Goal: Information Seeking & Learning: Understand process/instructions

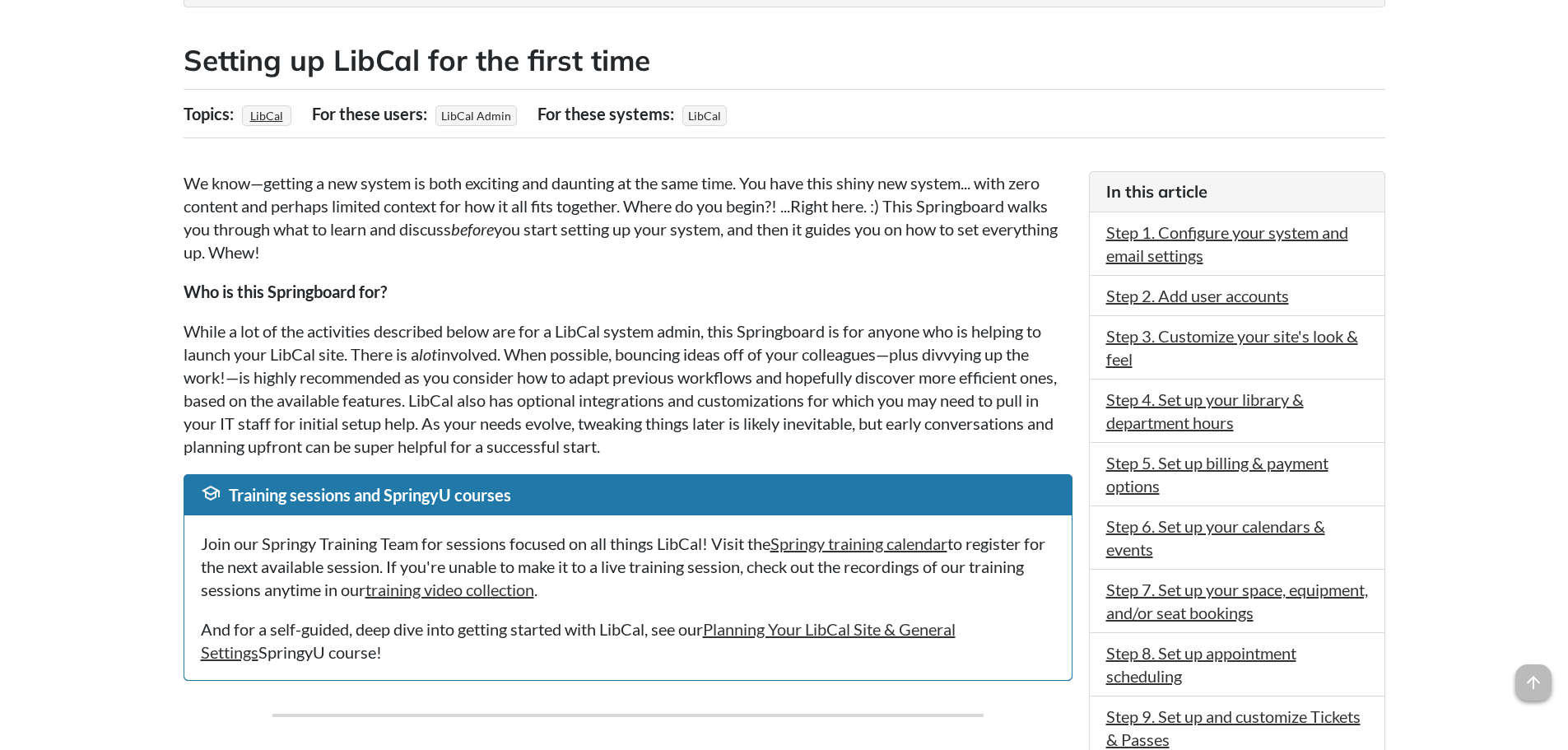
scroll to position [329, 0]
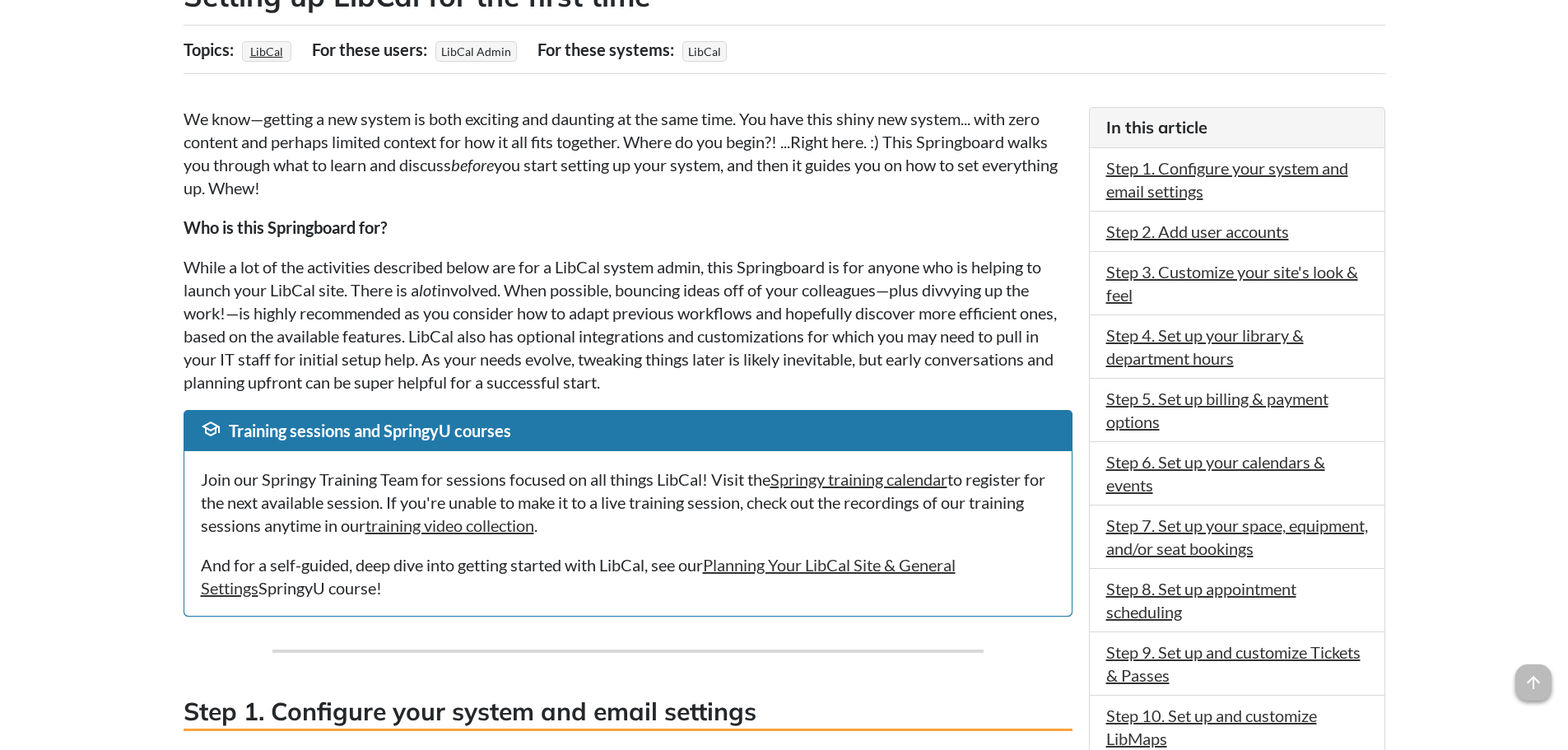
click at [396, 322] on p "While a lot of the activities described below are for a LibCal system admin, th…" at bounding box center [628, 324] width 889 height 138
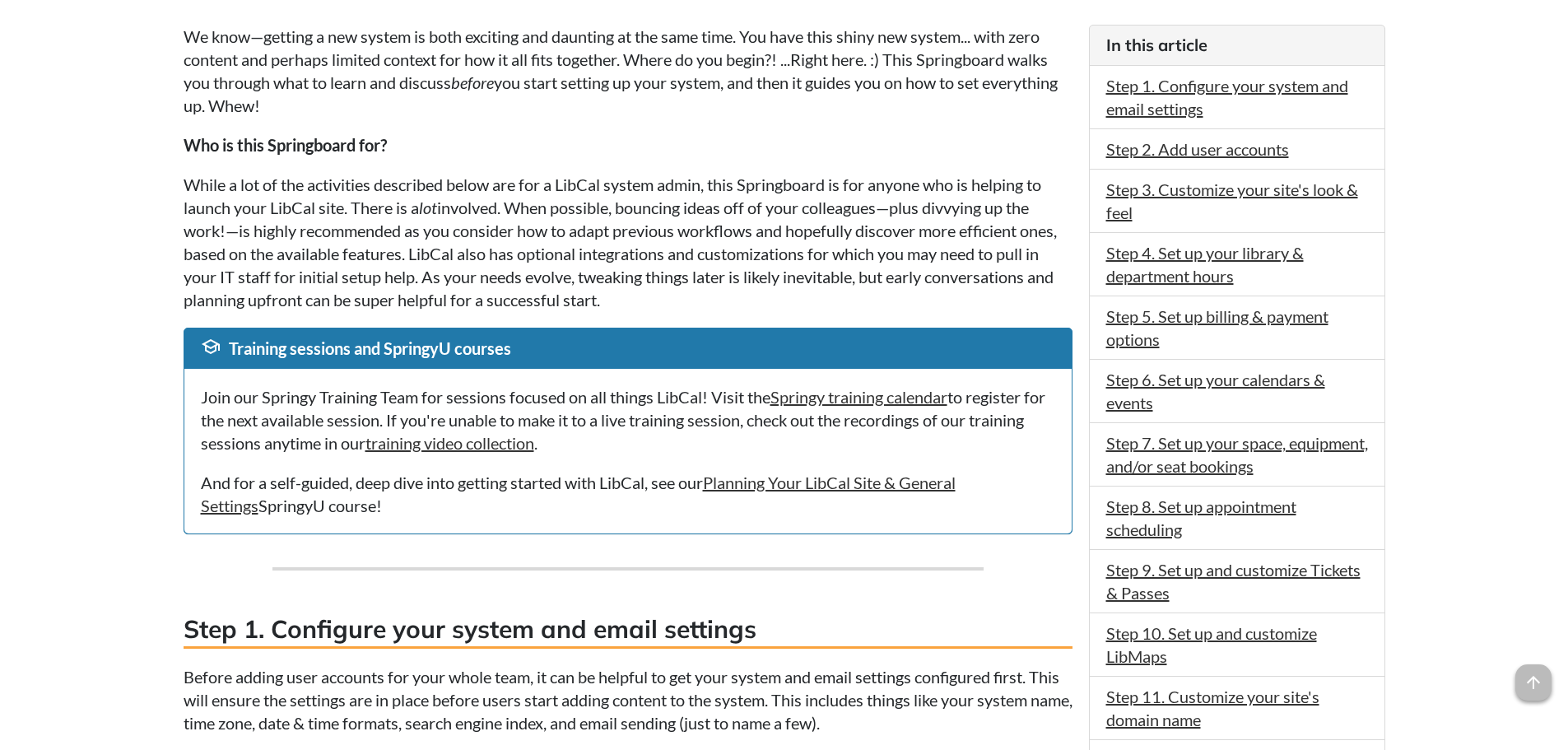
scroll to position [0, 0]
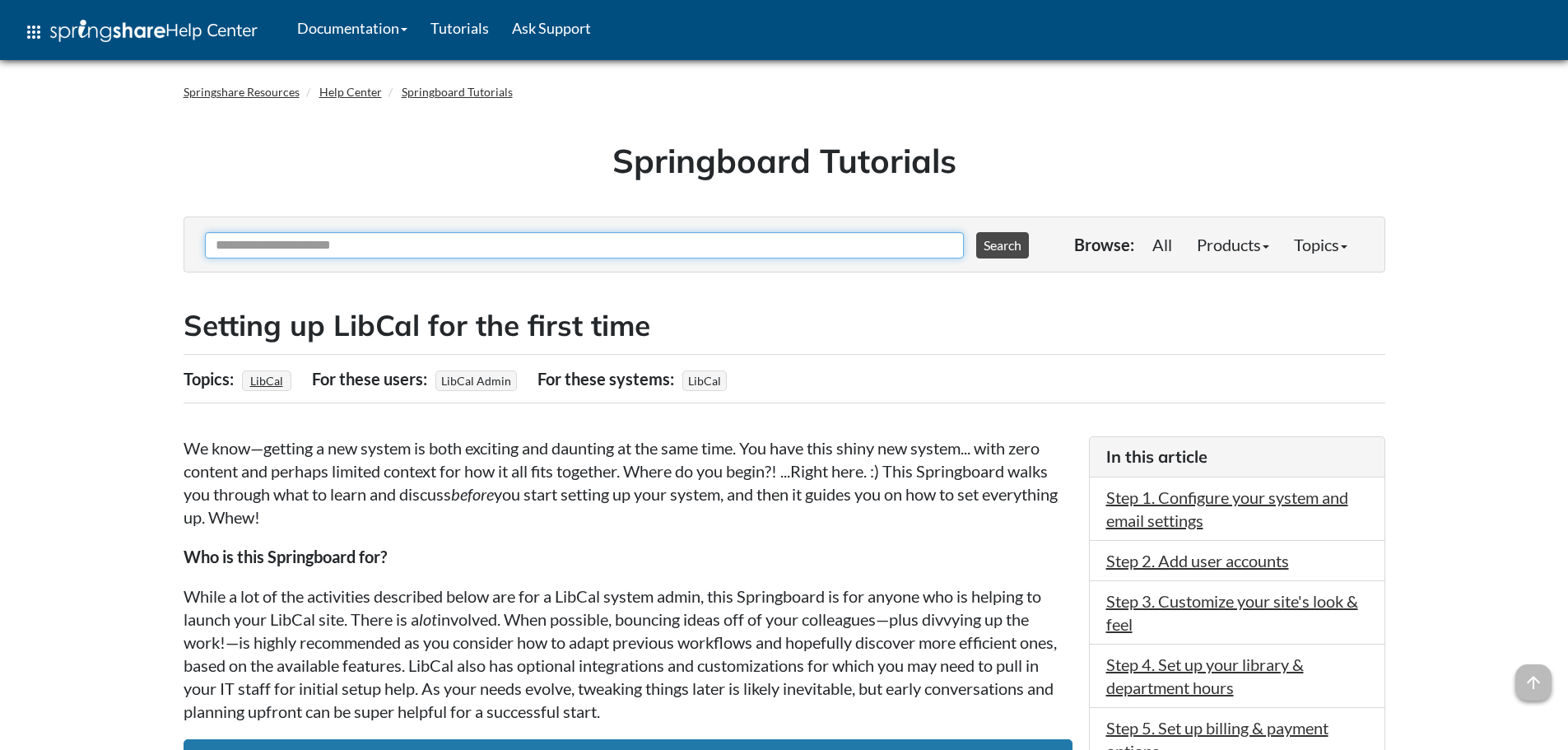
click at [377, 247] on input "Ask Another Question" at bounding box center [585, 245] width 759 height 26
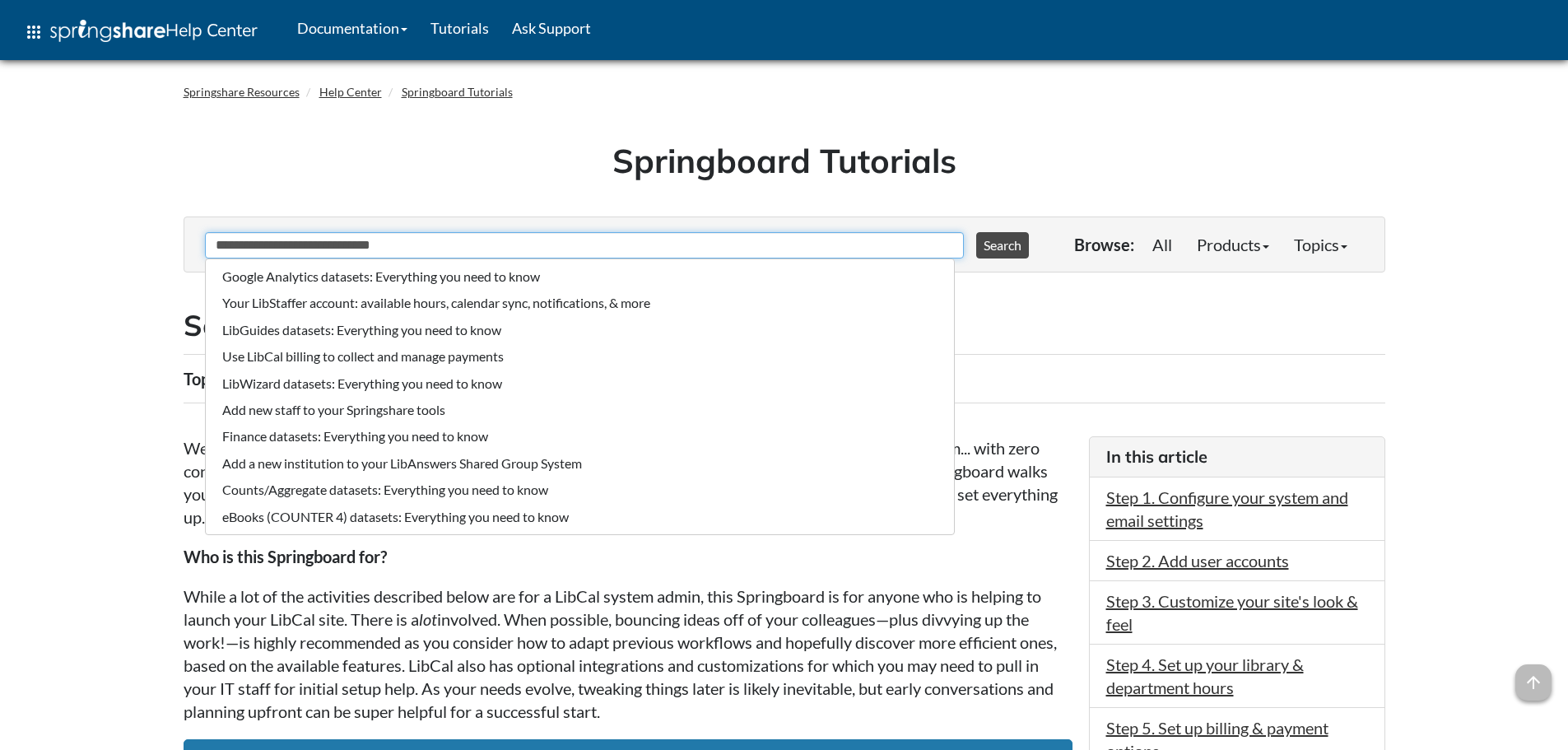
type input "**********"
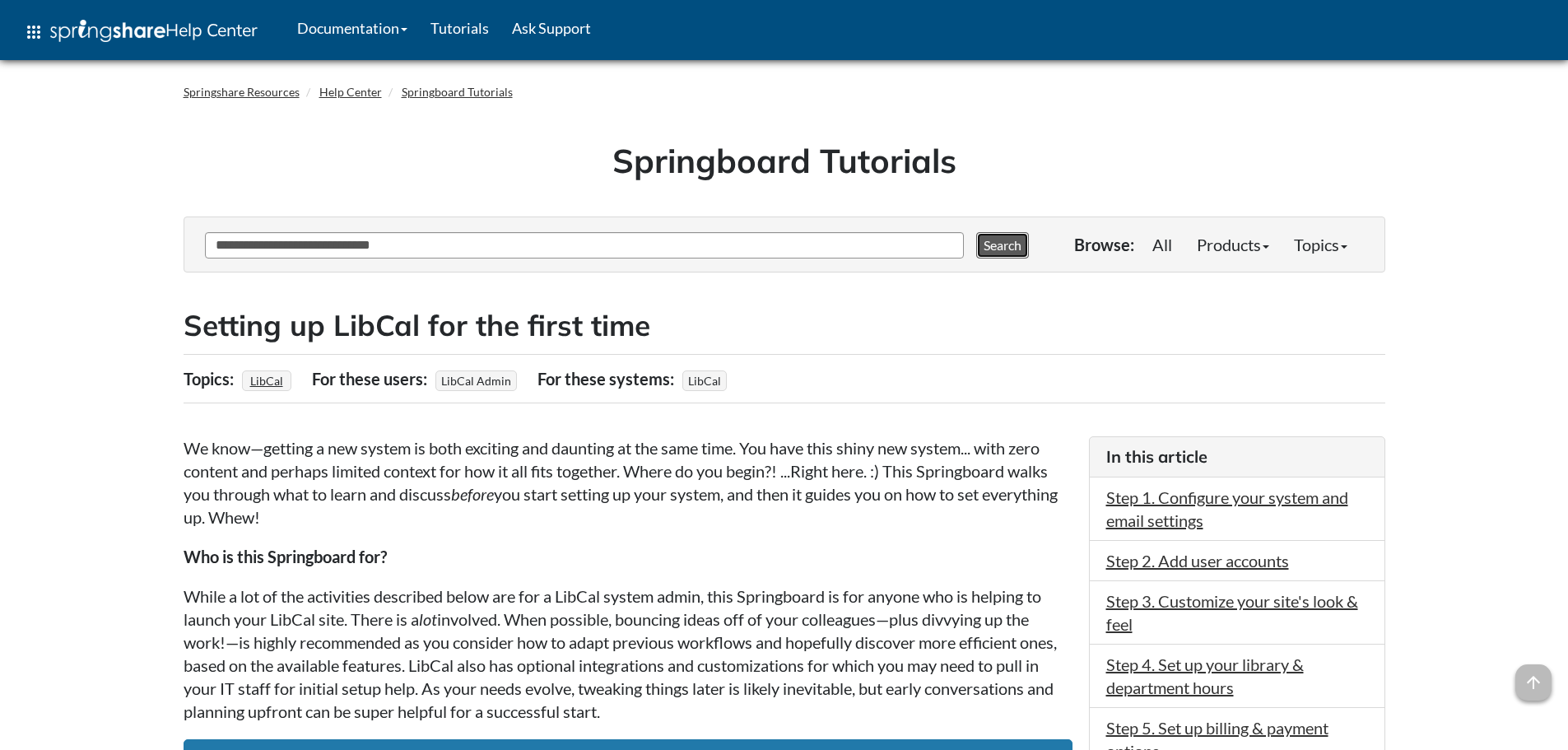
click at [994, 252] on button "Search" at bounding box center [1003, 245] width 53 height 26
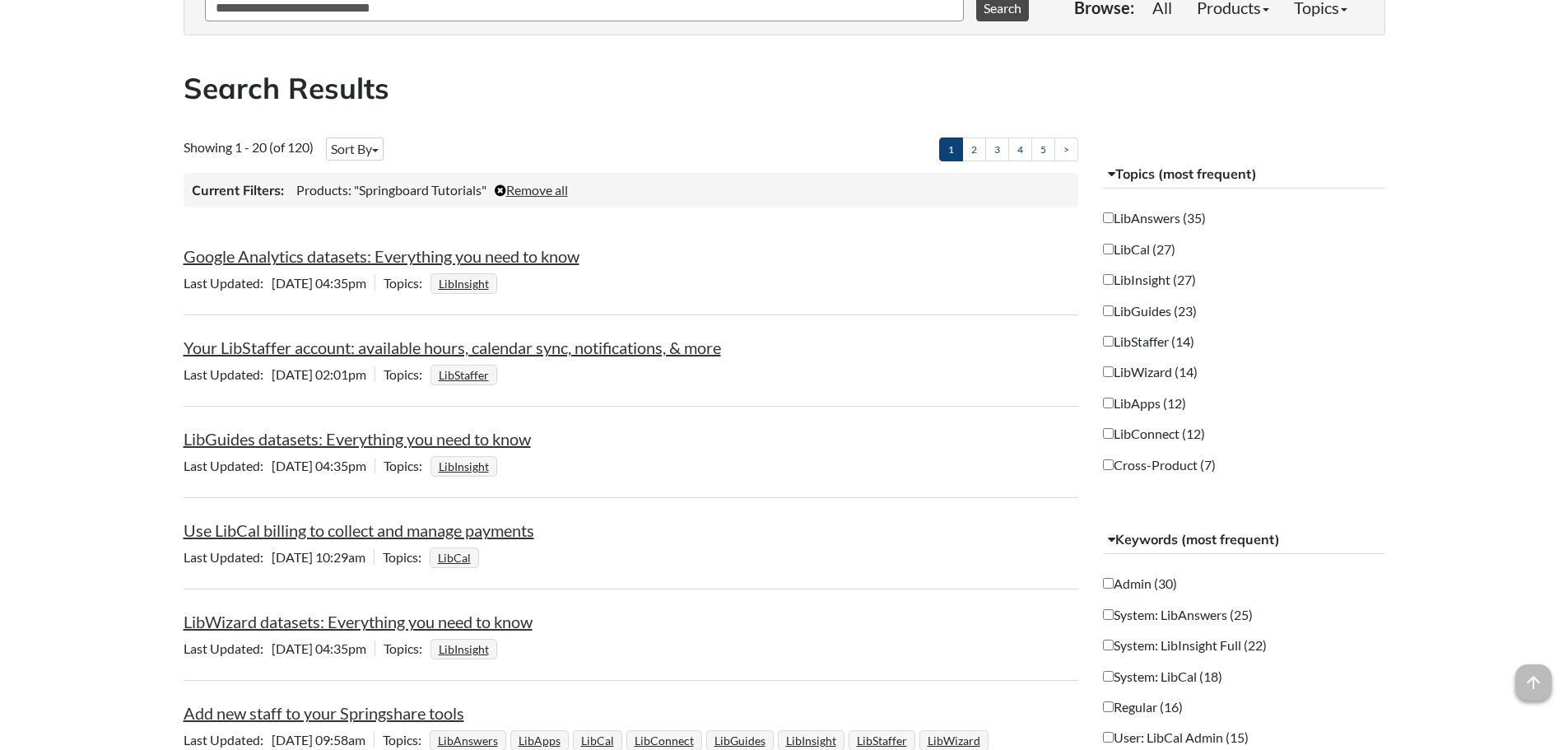
scroll to position [247, 0]
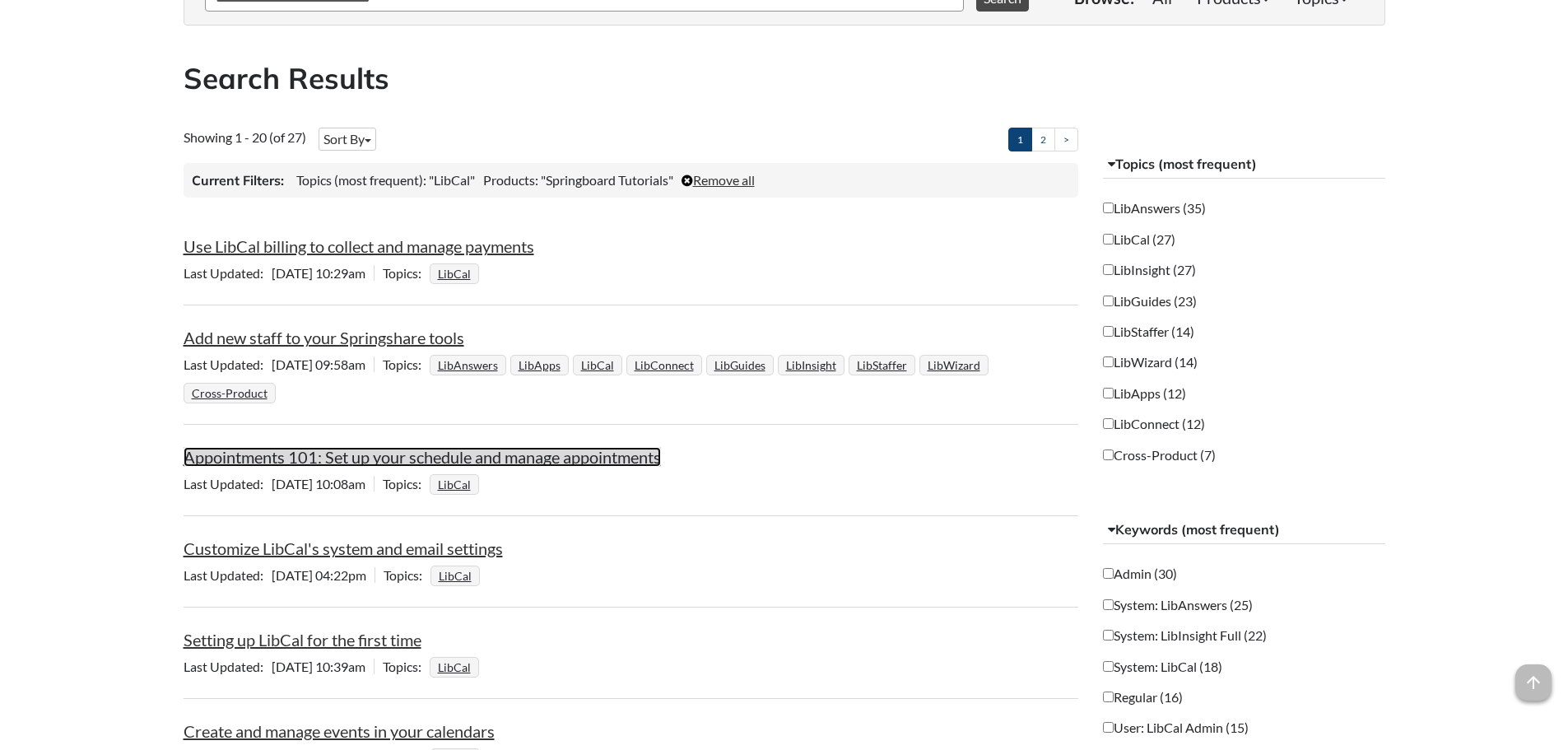
click at [363, 455] on link "Appointments 101: Set up your schedule and manage appointments" at bounding box center [422, 456] width 478 height 20
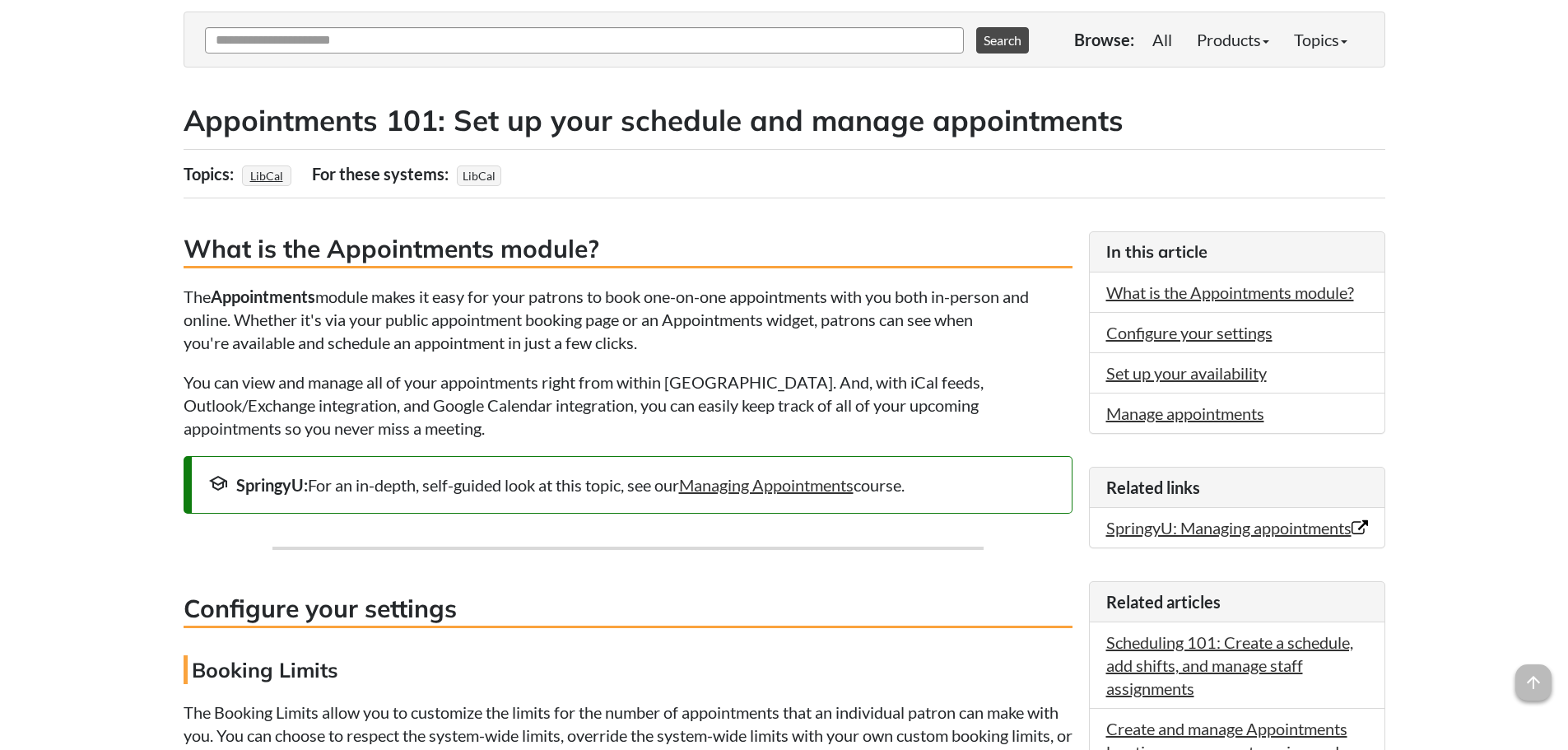
scroll to position [247, 0]
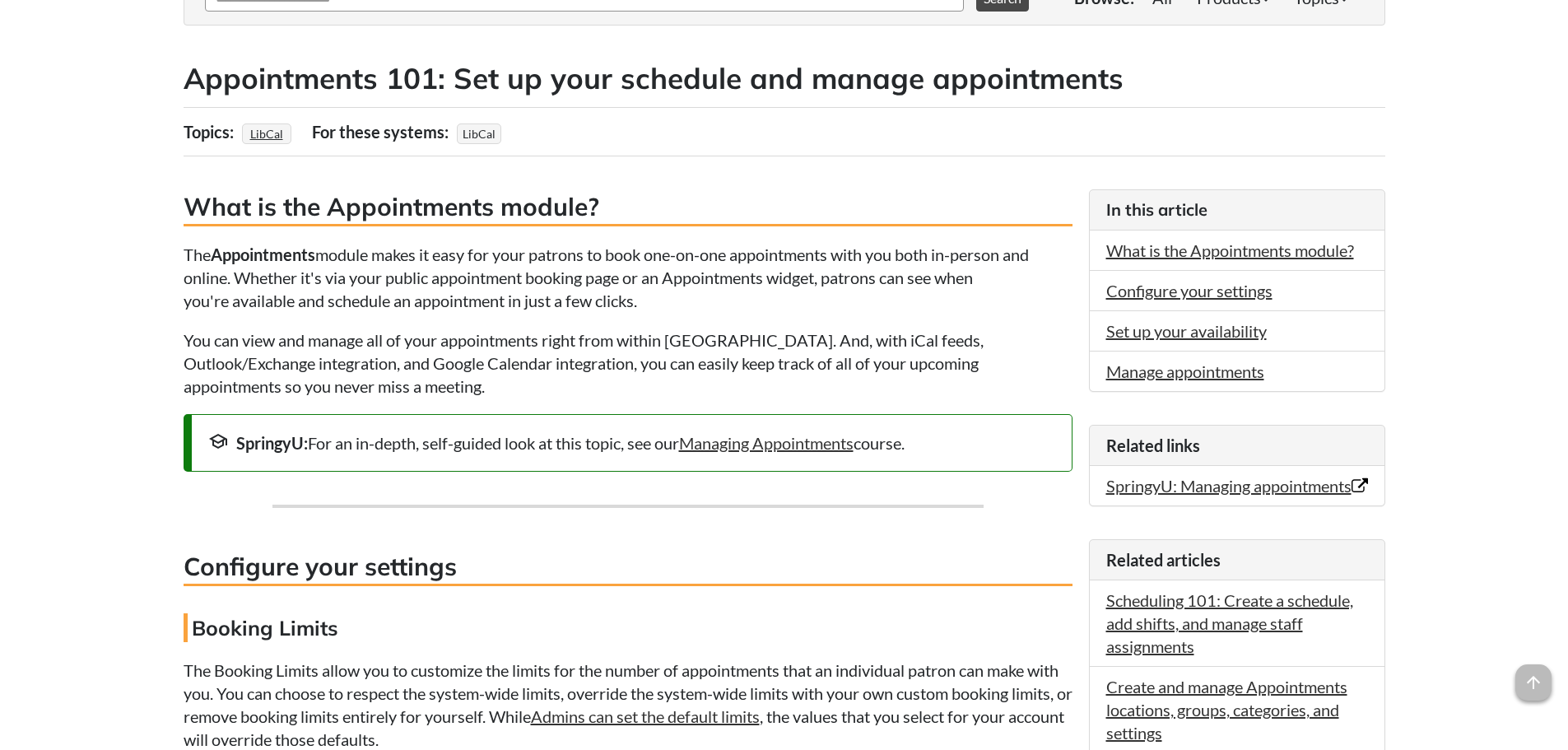
click at [582, 372] on p "You can view and manage all of your appointments right from within [GEOGRAPHIC_…" at bounding box center [628, 363] width 889 height 69
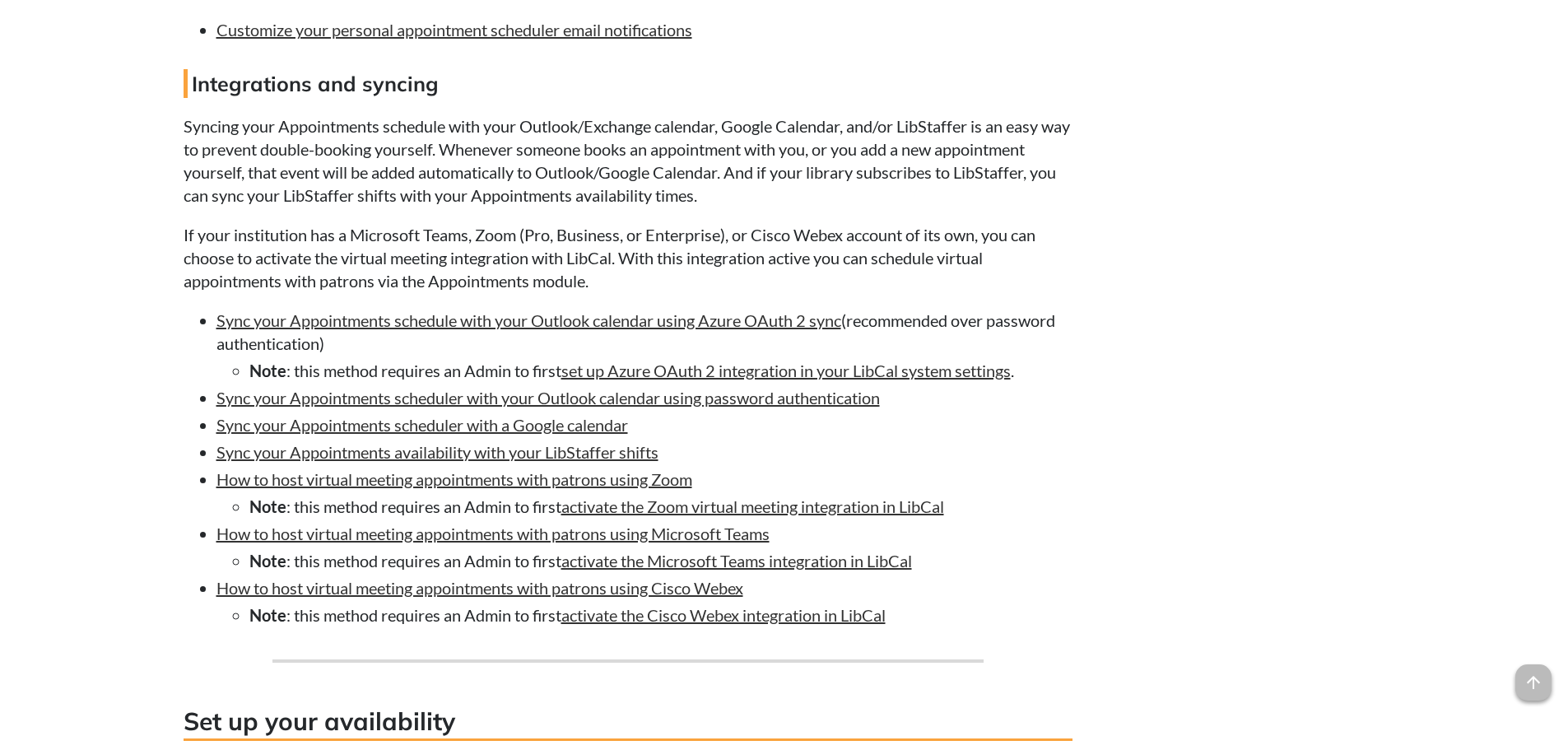
scroll to position [1729, 0]
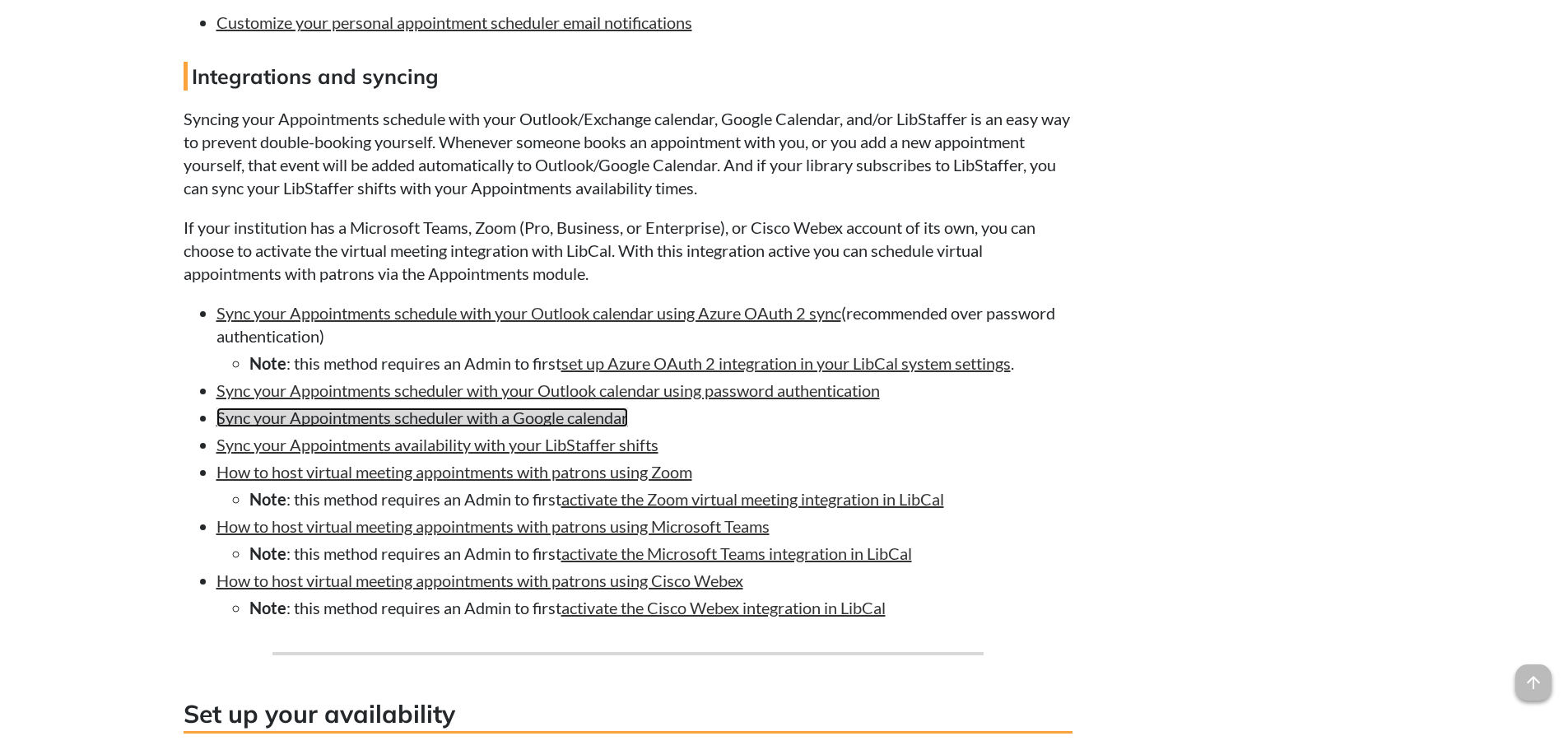
click at [447, 418] on link "Sync your Appointments scheduler with a Google calendar" at bounding box center [421, 417] width 411 height 20
